Goal: Information Seeking & Learning: Learn about a topic

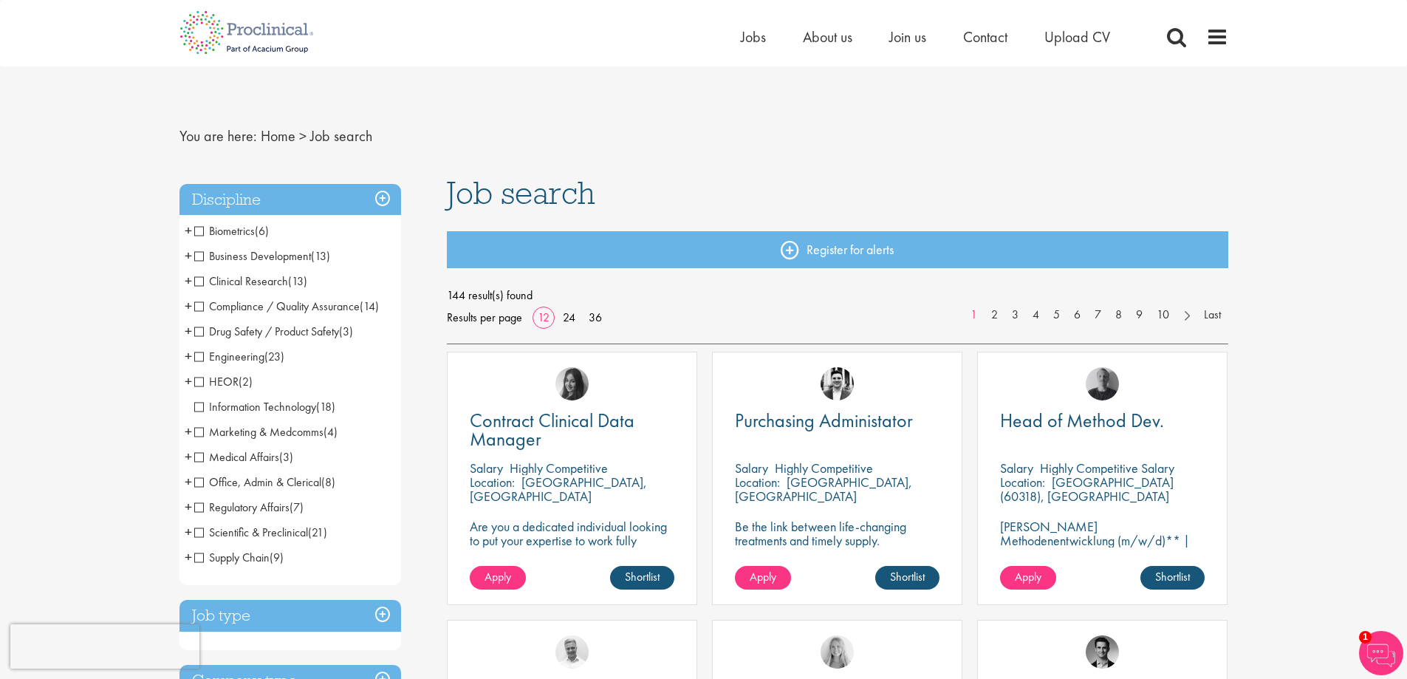
click at [199, 258] on span "Business Development" at bounding box center [252, 256] width 117 height 16
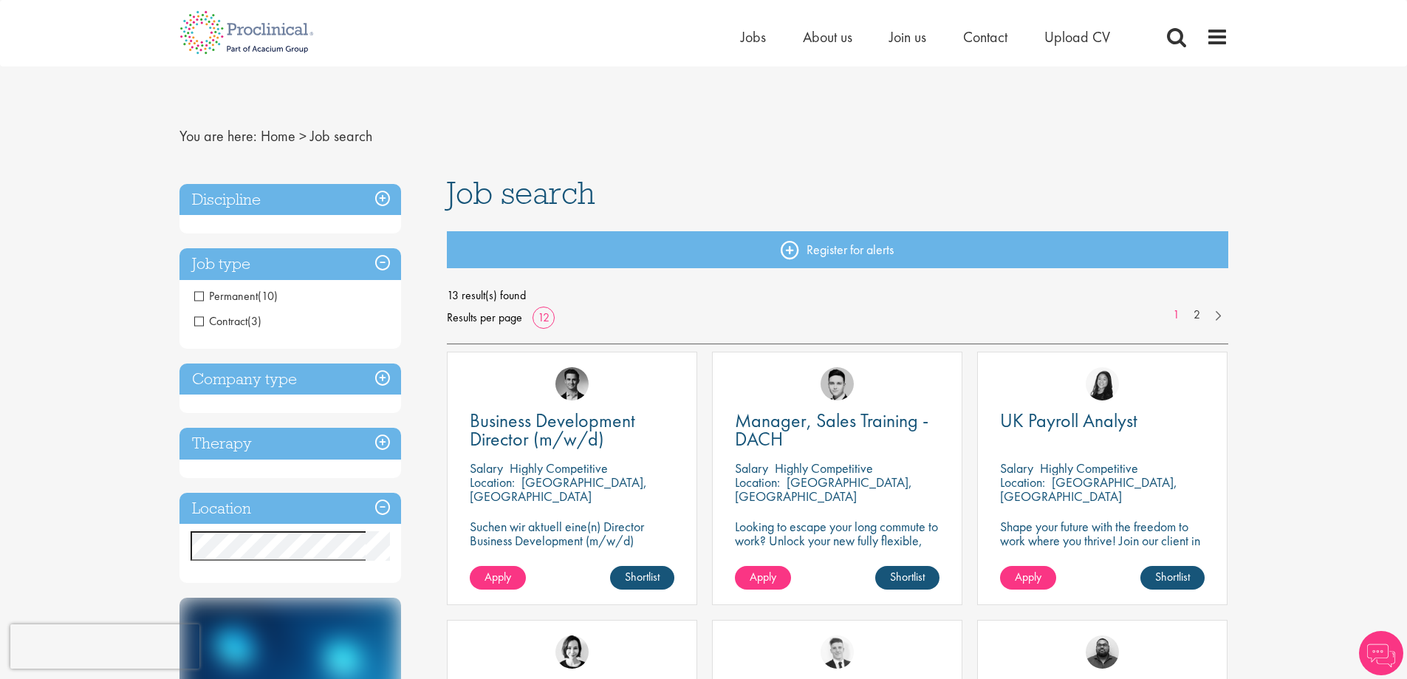
click at [377, 197] on h3 "Discipline" at bounding box center [290, 200] width 222 height 32
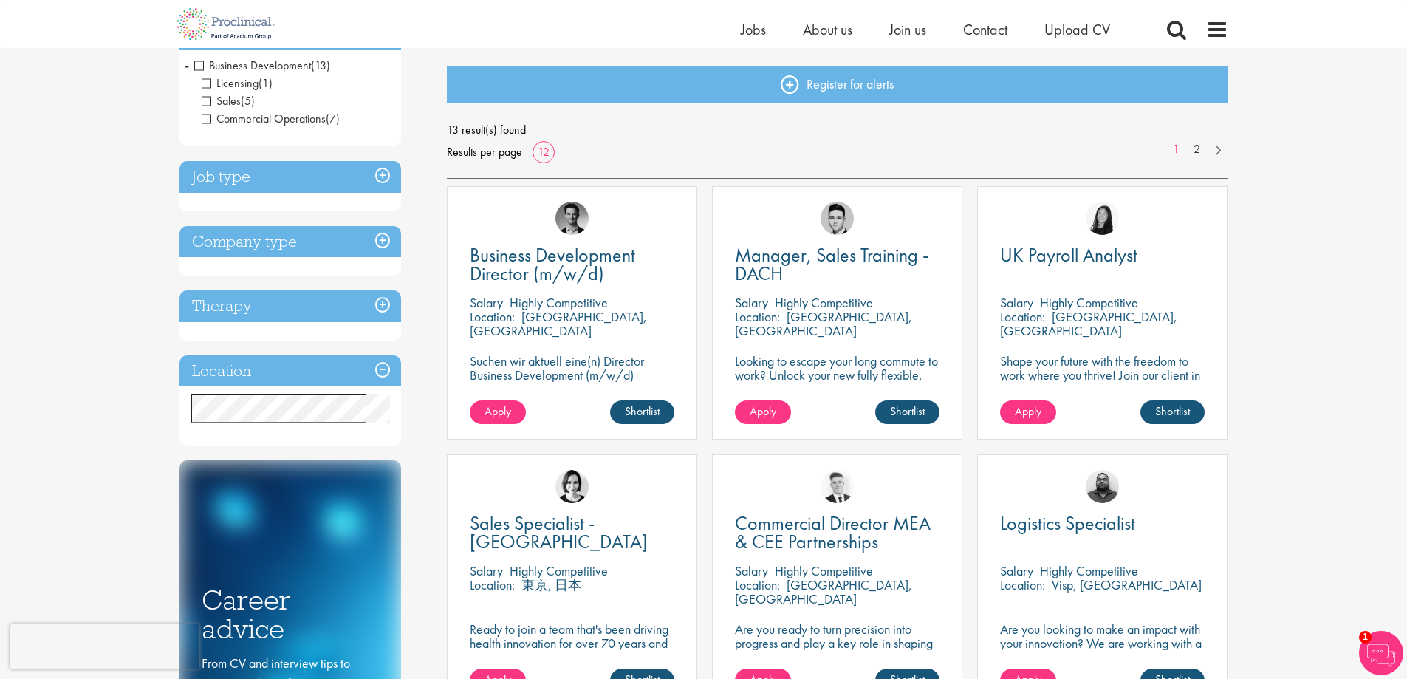
scroll to position [148, 0]
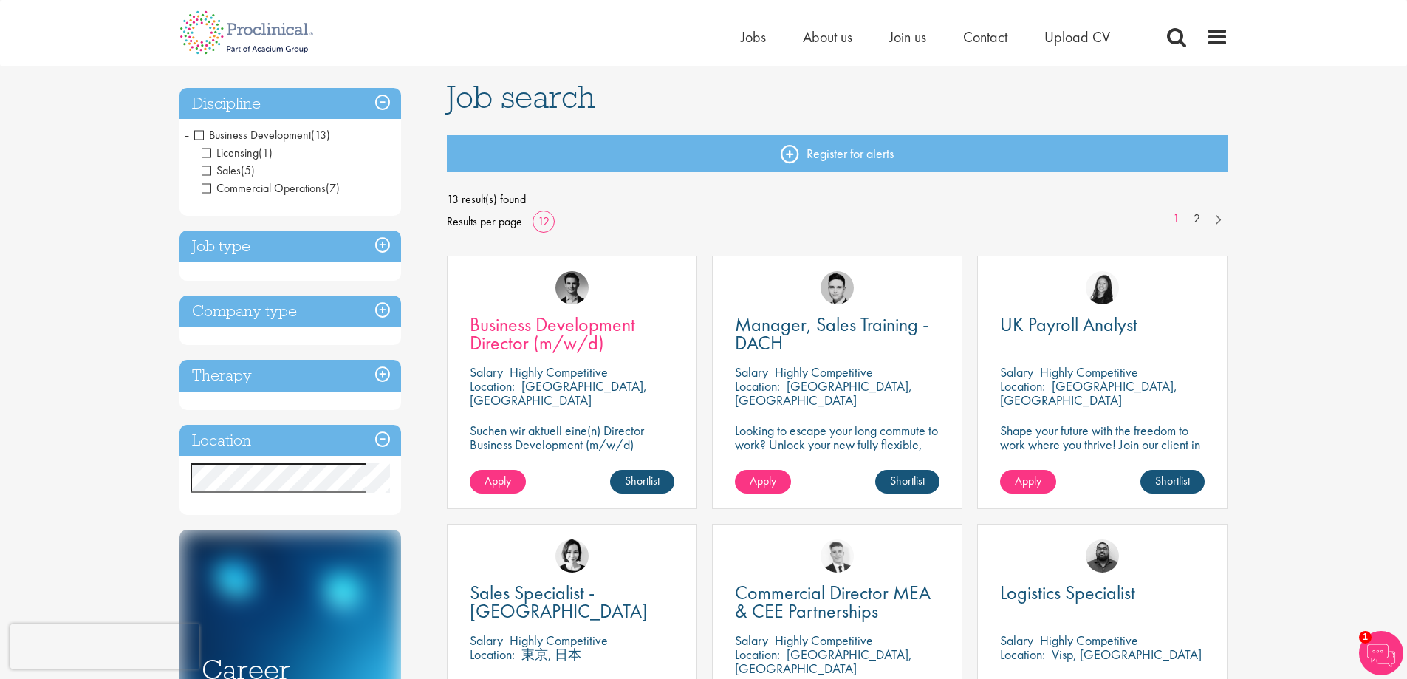
scroll to position [0, 0]
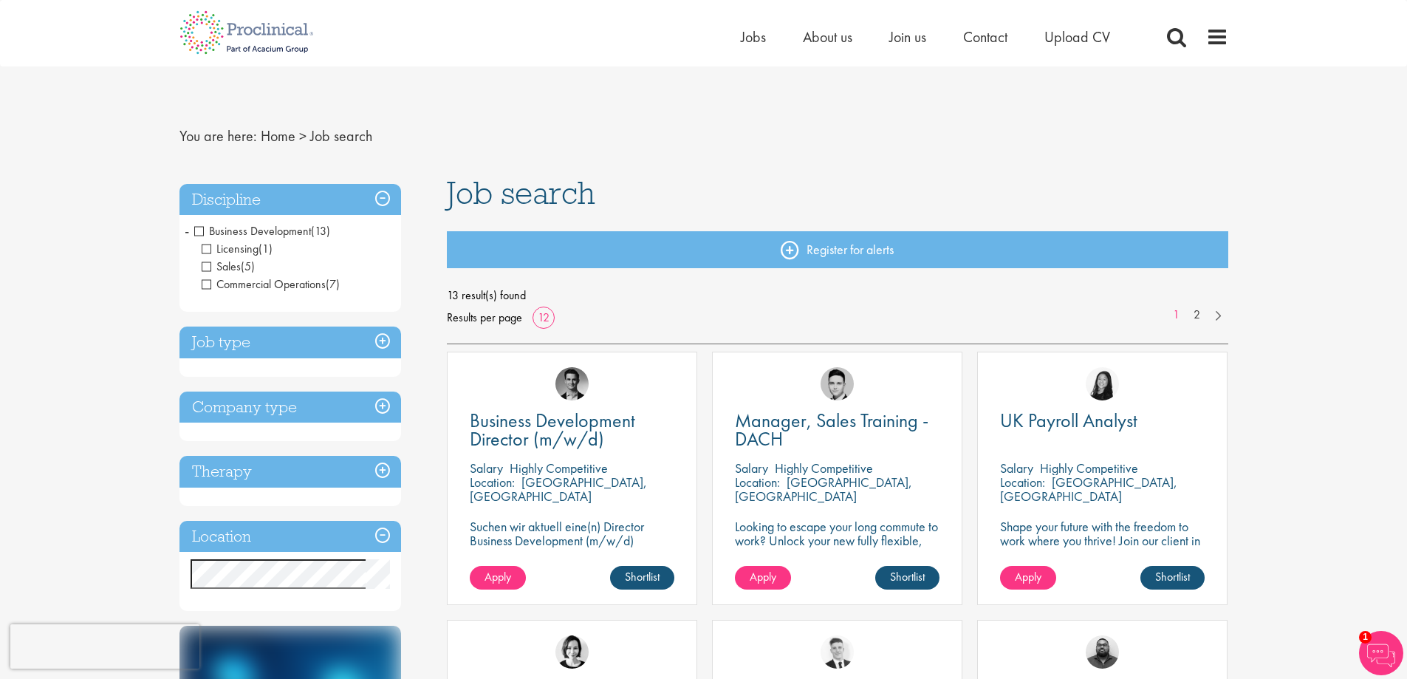
click at [206, 248] on span "Licensing" at bounding box center [230, 249] width 57 height 16
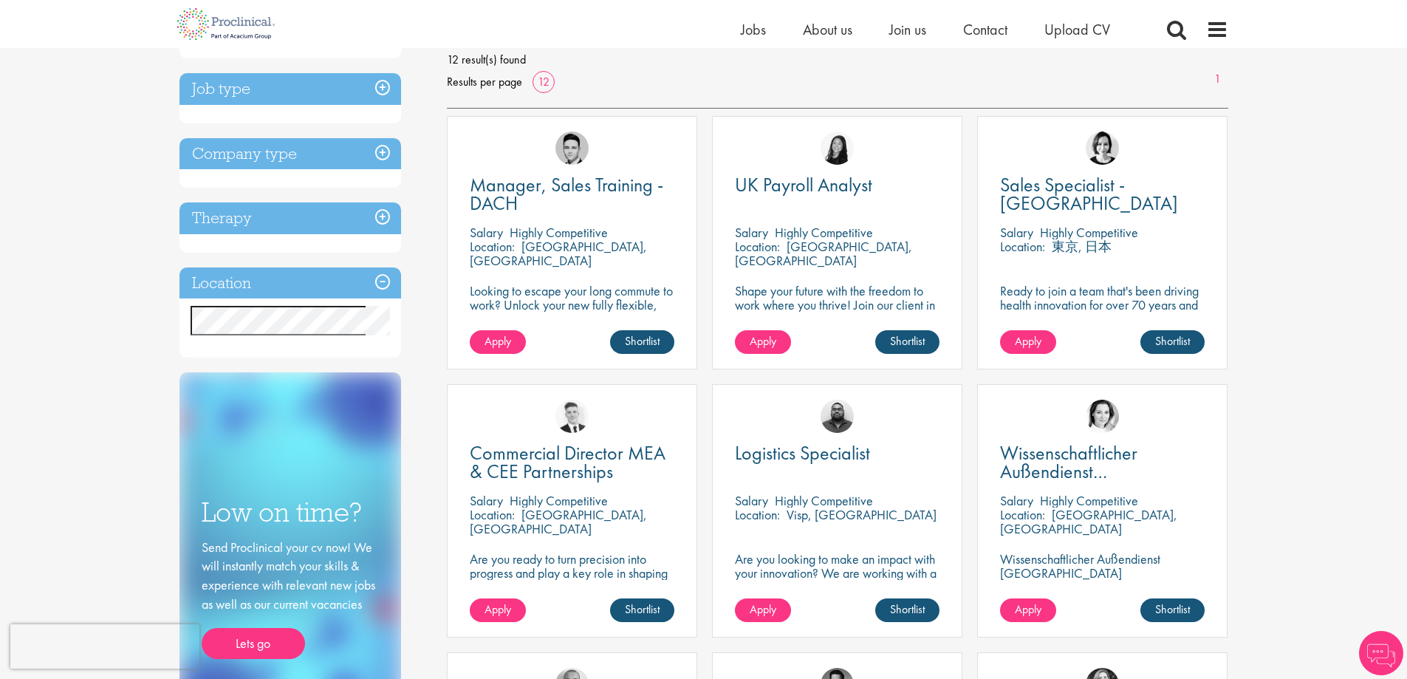
scroll to position [222, 0]
